Goal: Check status: Check status

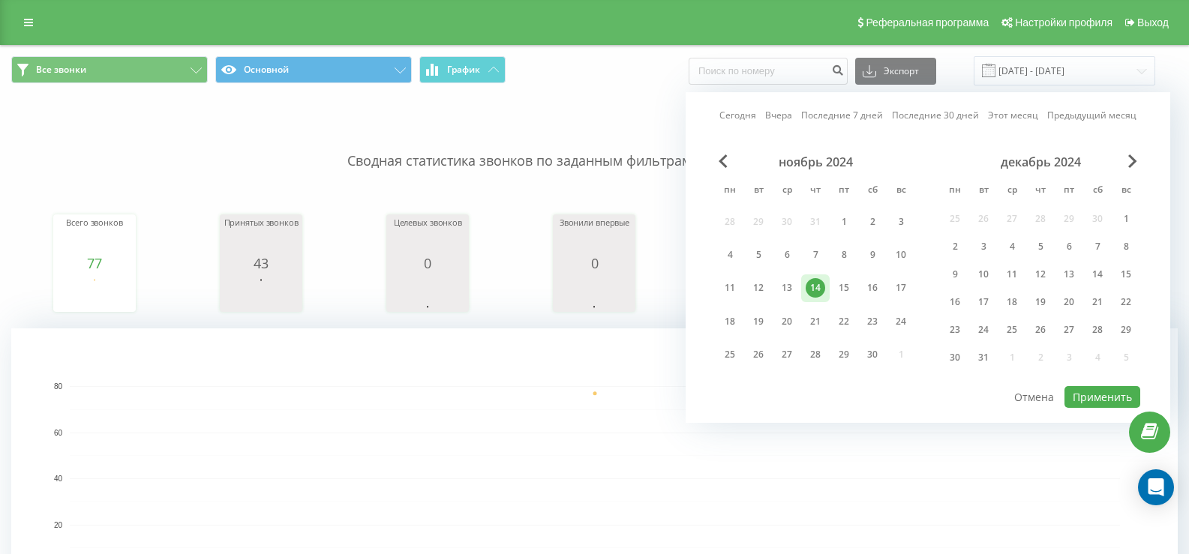
click at [732, 116] on link "Сегодня" at bounding box center [737, 115] width 37 height 14
click at [1106, 392] on button "Применить" at bounding box center [1102, 397] width 76 height 22
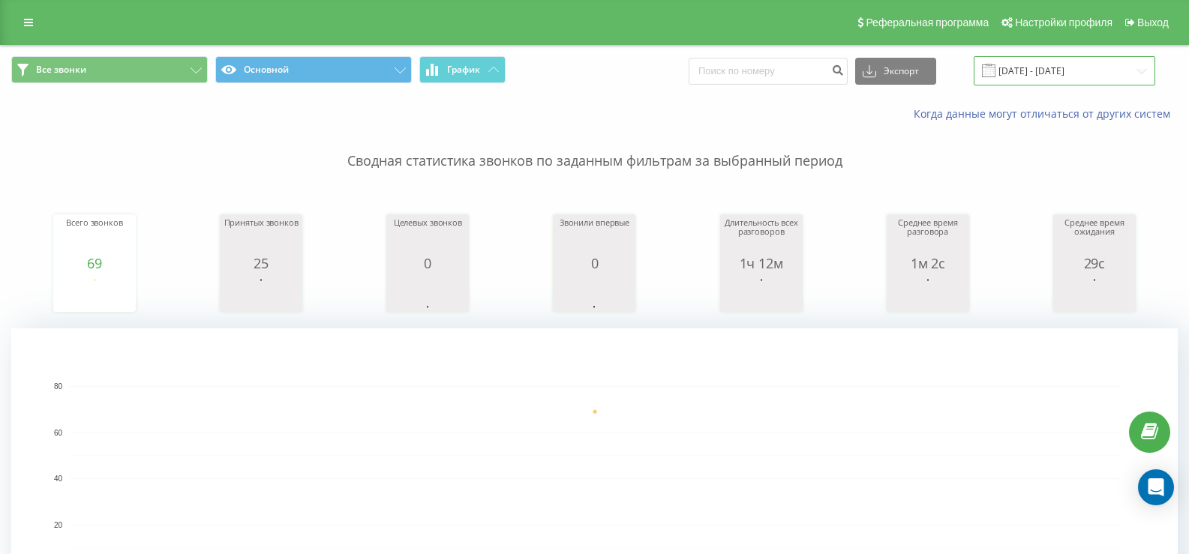
click at [1038, 68] on input "[DATE] - [DATE]" at bounding box center [1065, 70] width 182 height 29
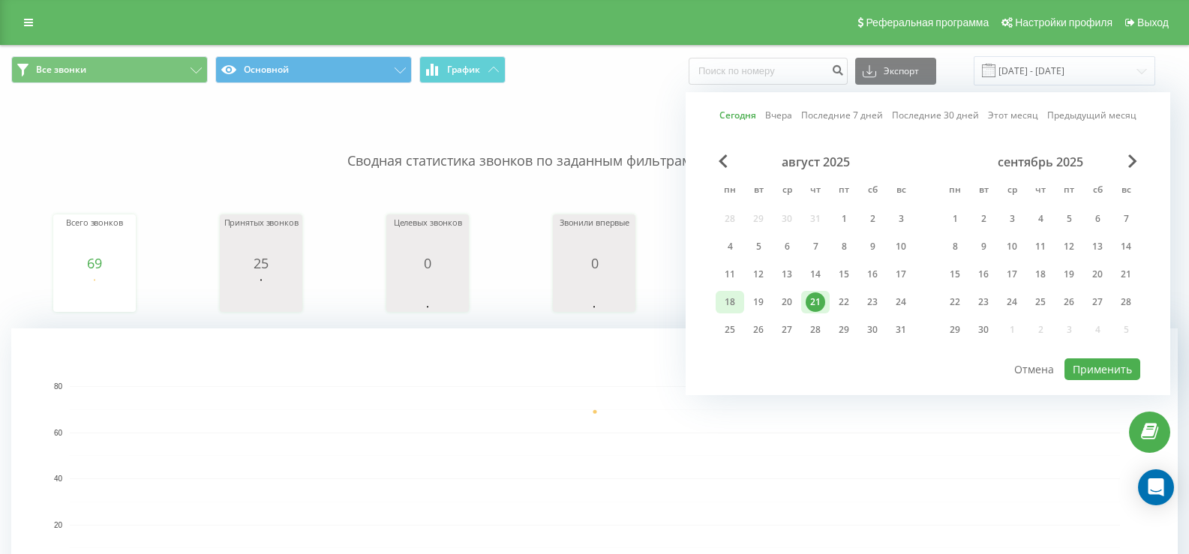
click at [730, 301] on div "18" at bounding box center [730, 303] width 20 height 20
click at [810, 306] on div "21" at bounding box center [816, 303] width 20 height 20
click at [1097, 370] on button "Применить" at bounding box center [1102, 370] width 76 height 22
type input "[DATE] - [DATE]"
